Goal: Transaction & Acquisition: Subscribe to service/newsletter

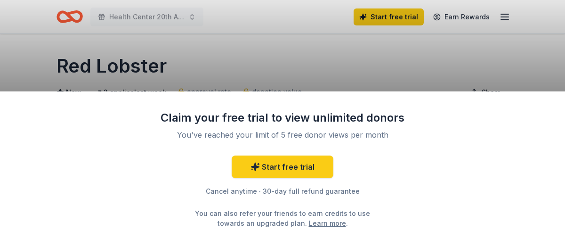
click at [373, 53] on div "Claim your free trial to view unlimited donors You've reached your limit of 5 f…" at bounding box center [282, 123] width 565 height 247
click at [502, 16] on div "Claim your free trial to view unlimited donors You've reached your limit of 5 f…" at bounding box center [282, 123] width 565 height 247
click at [506, 16] on div "Claim your free trial to view unlimited donors You've reached your limit of 5 f…" at bounding box center [282, 123] width 565 height 247
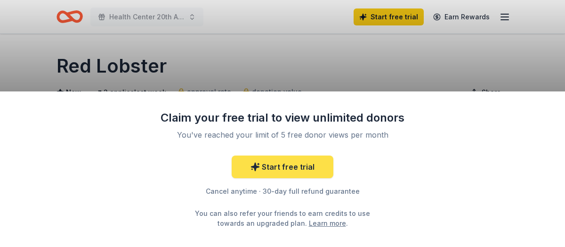
click at [293, 165] on link "Start free trial" at bounding box center [283, 166] width 102 height 23
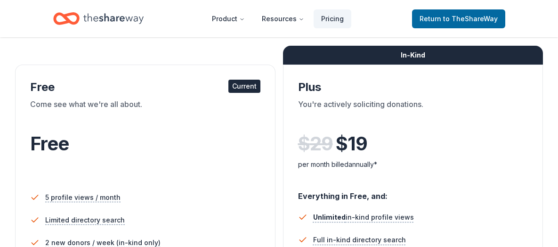
scroll to position [141, 0]
